Goal: Find specific page/section: Find specific page/section

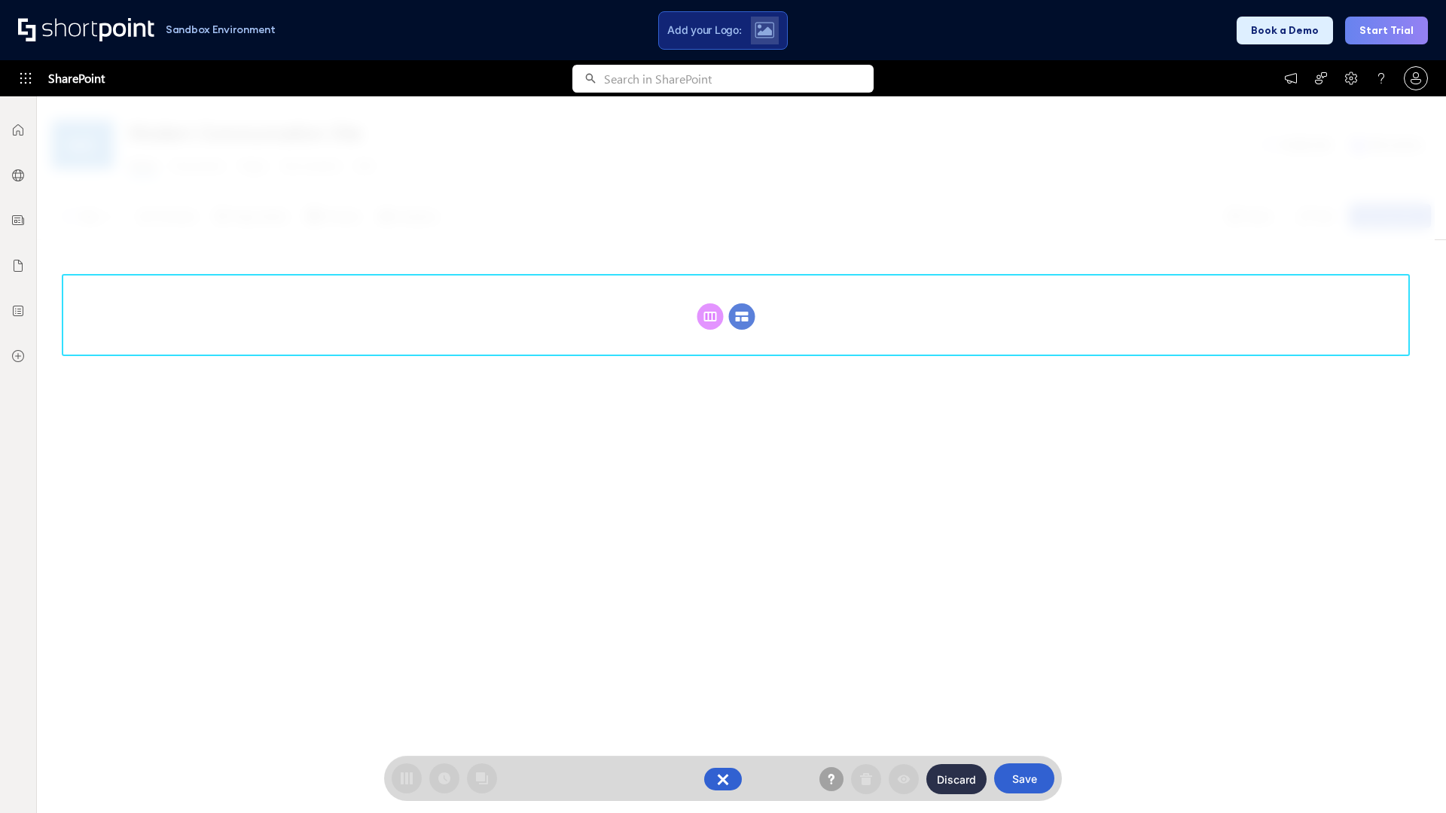
scroll to position [207, 0]
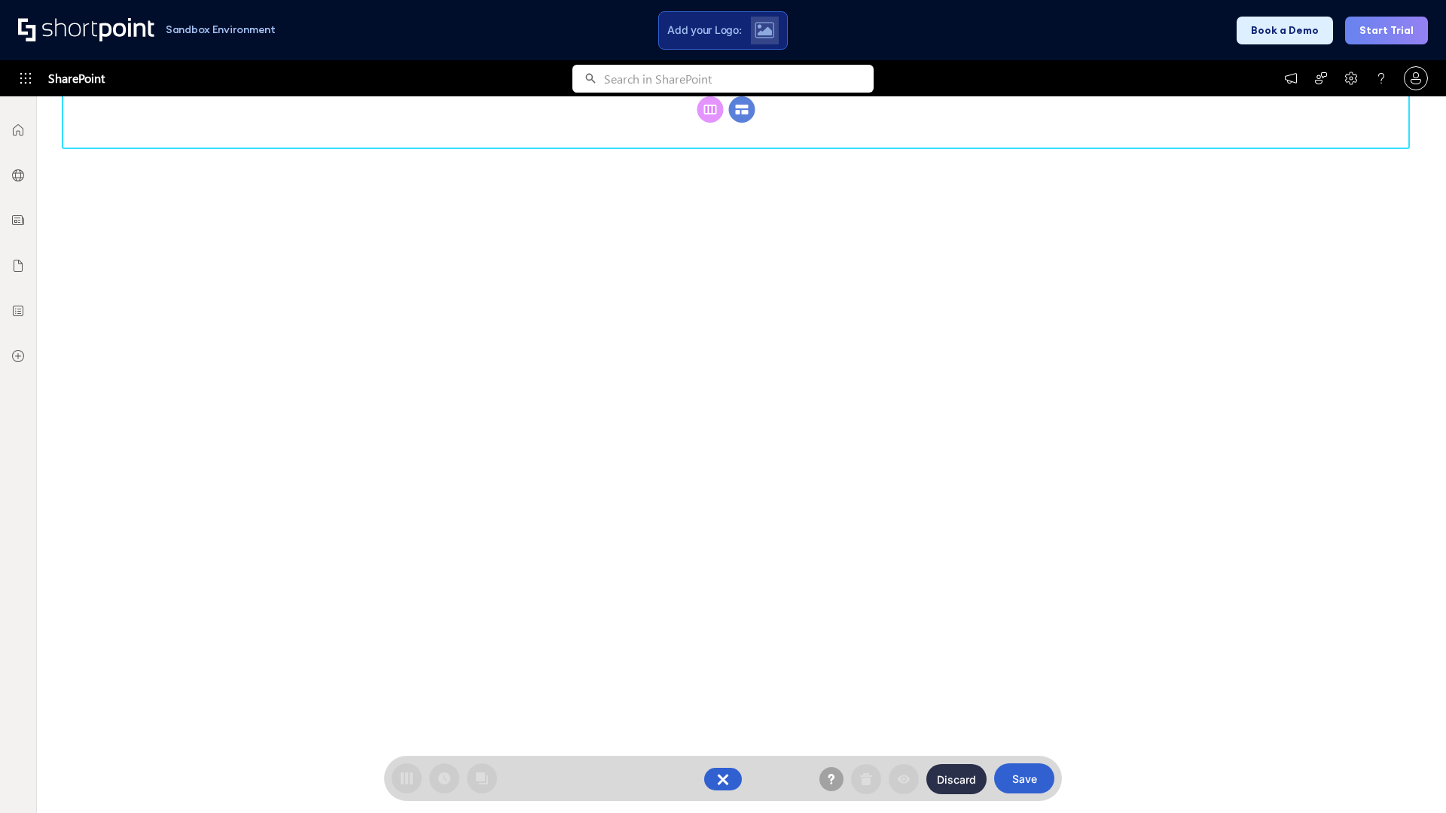
click at [742, 123] on circle at bounding box center [742, 109] width 26 height 26
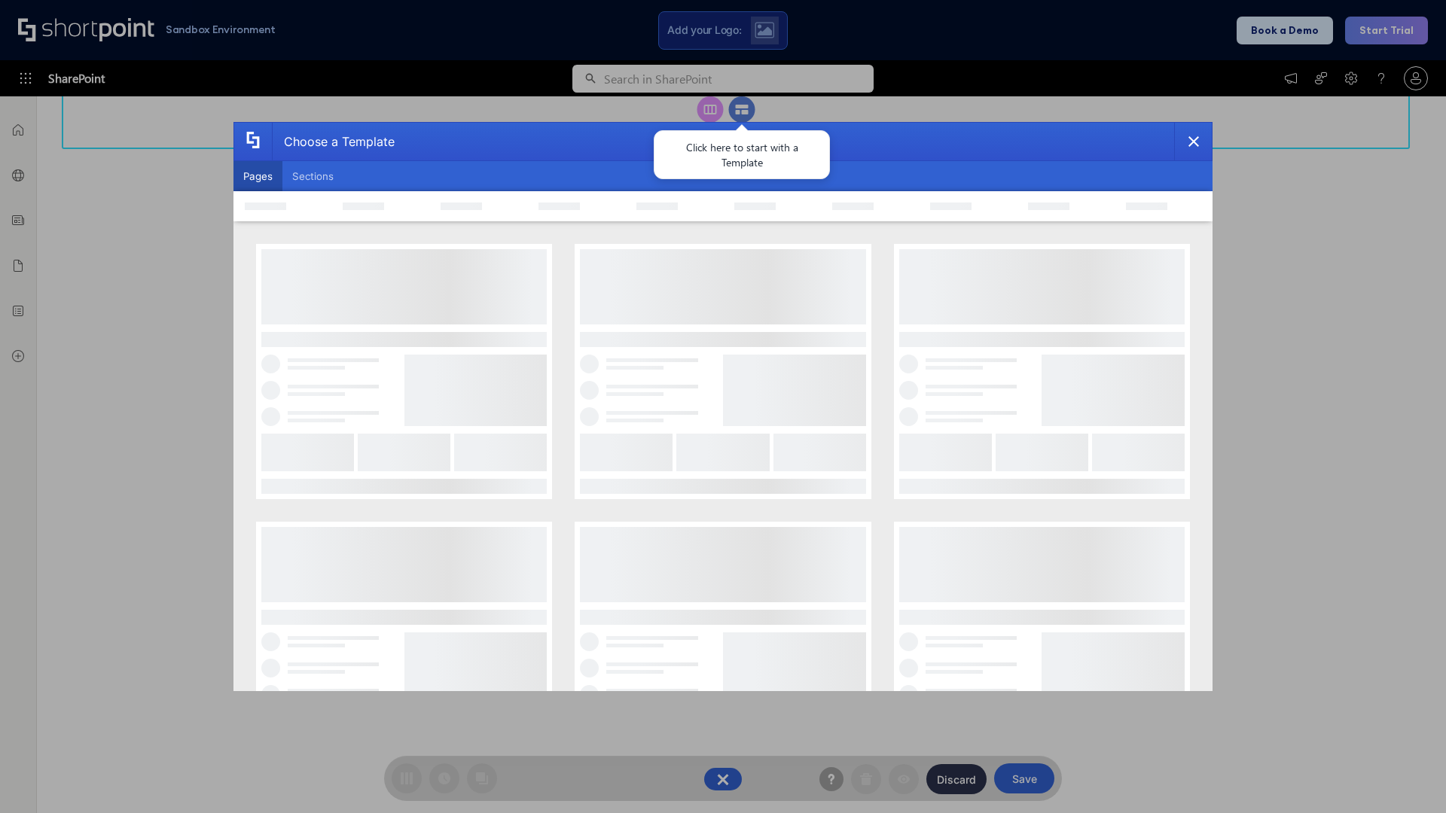
scroll to position [0, 0]
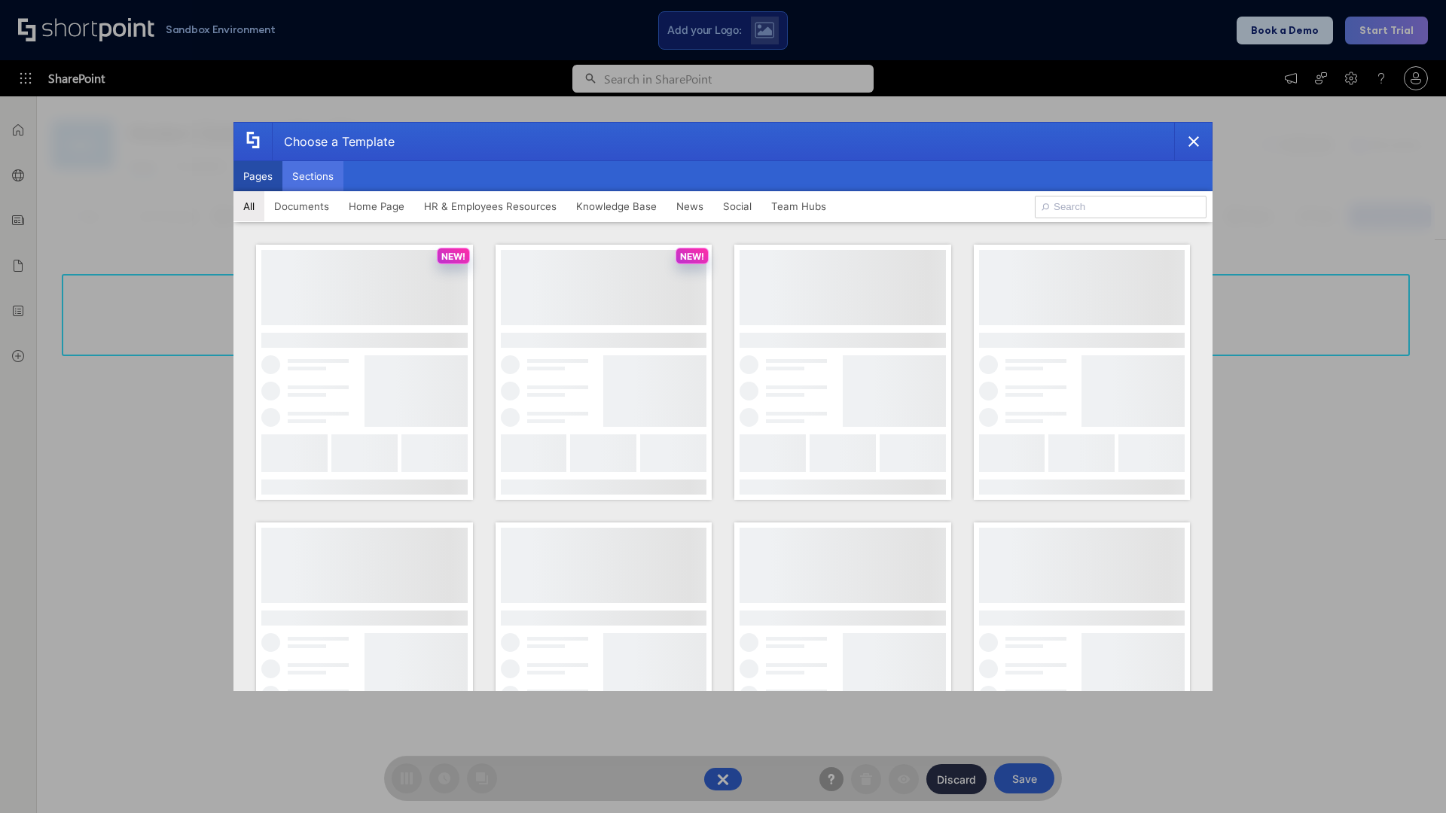
click at [313, 176] on button "Sections" at bounding box center [312, 176] width 61 height 30
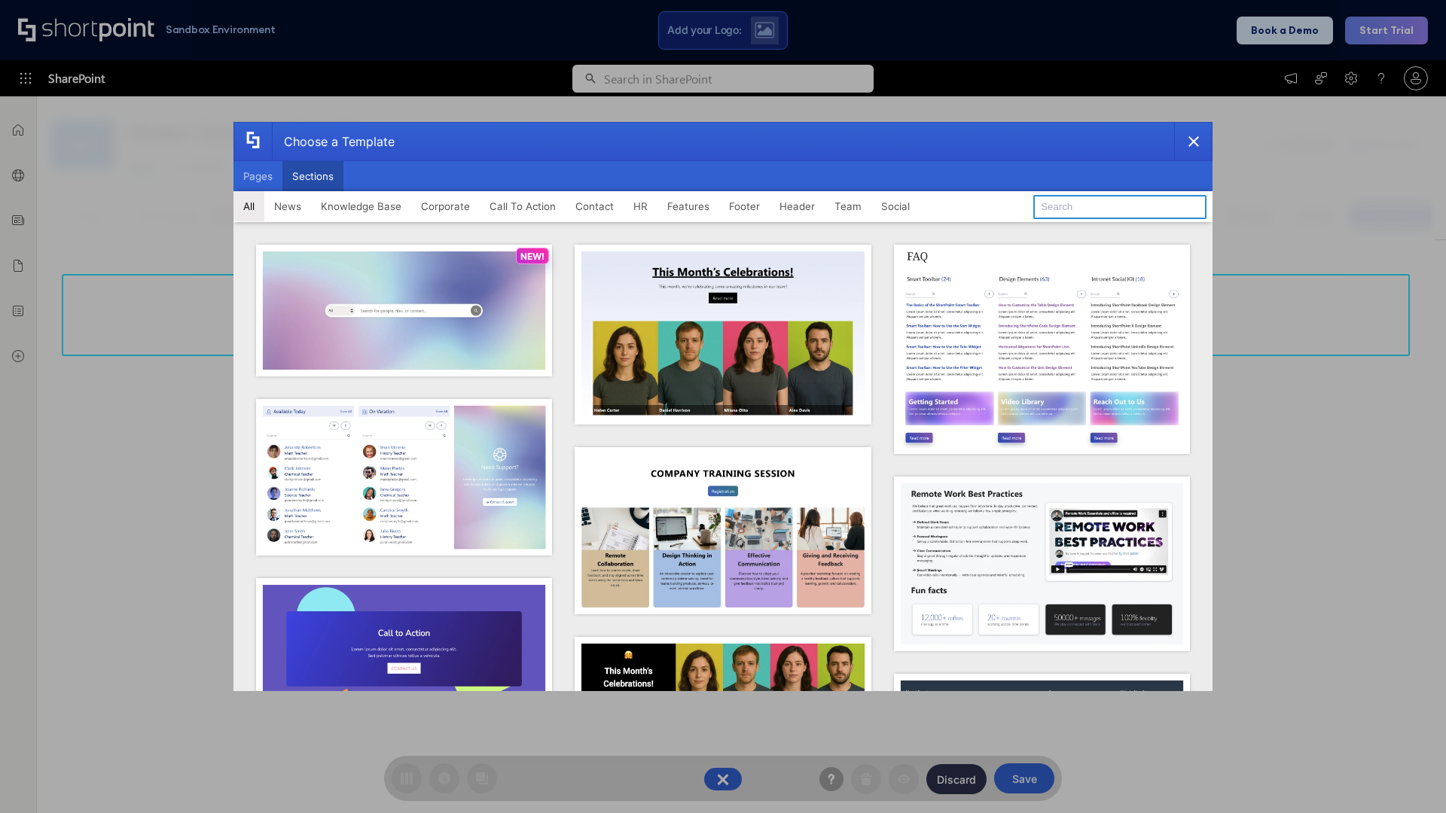
type input "Features Kit 2"
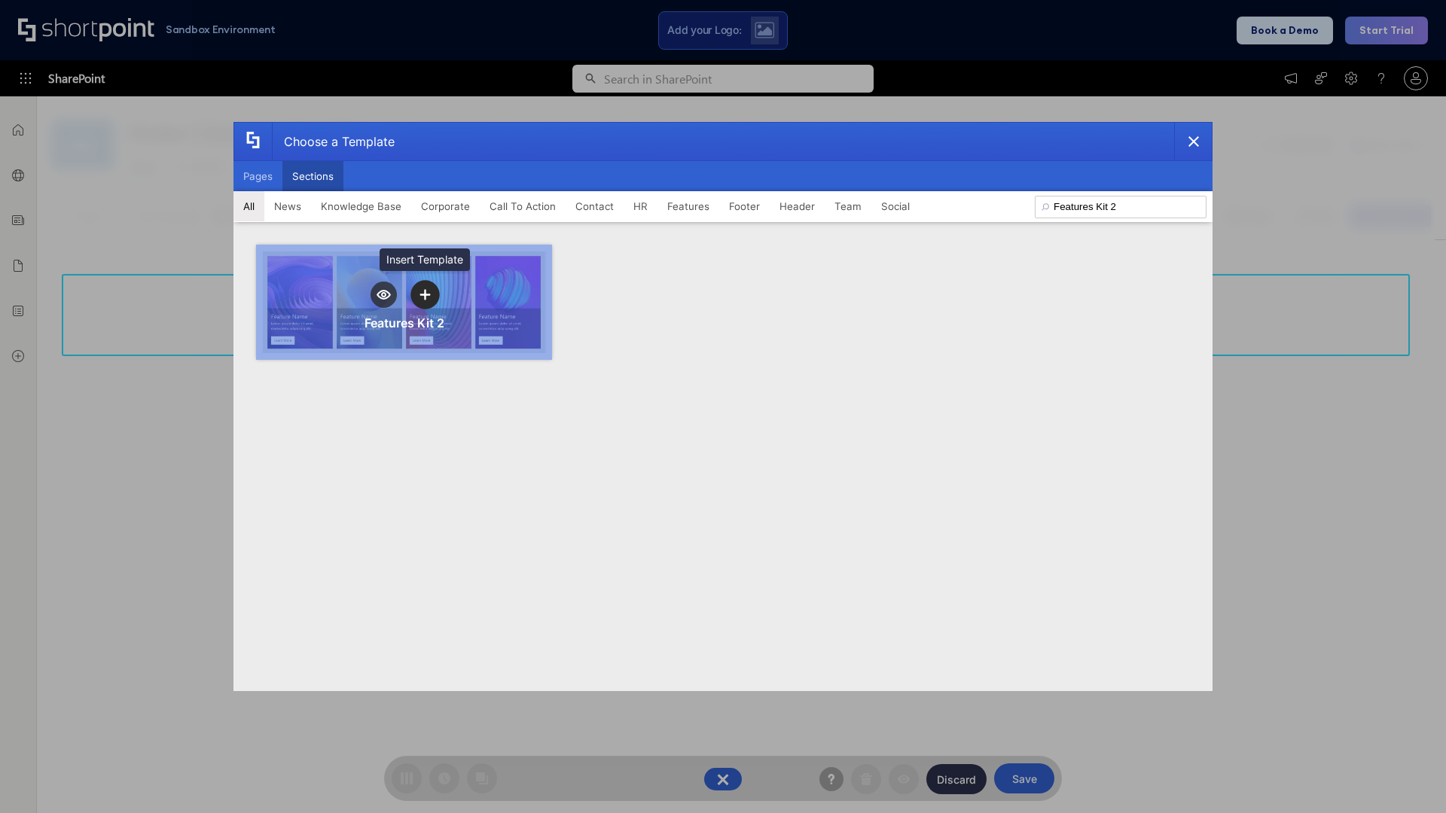
click at [425, 294] on icon "template selector" at bounding box center [425, 294] width 11 height 11
